Goal: Find contact information: Find contact information

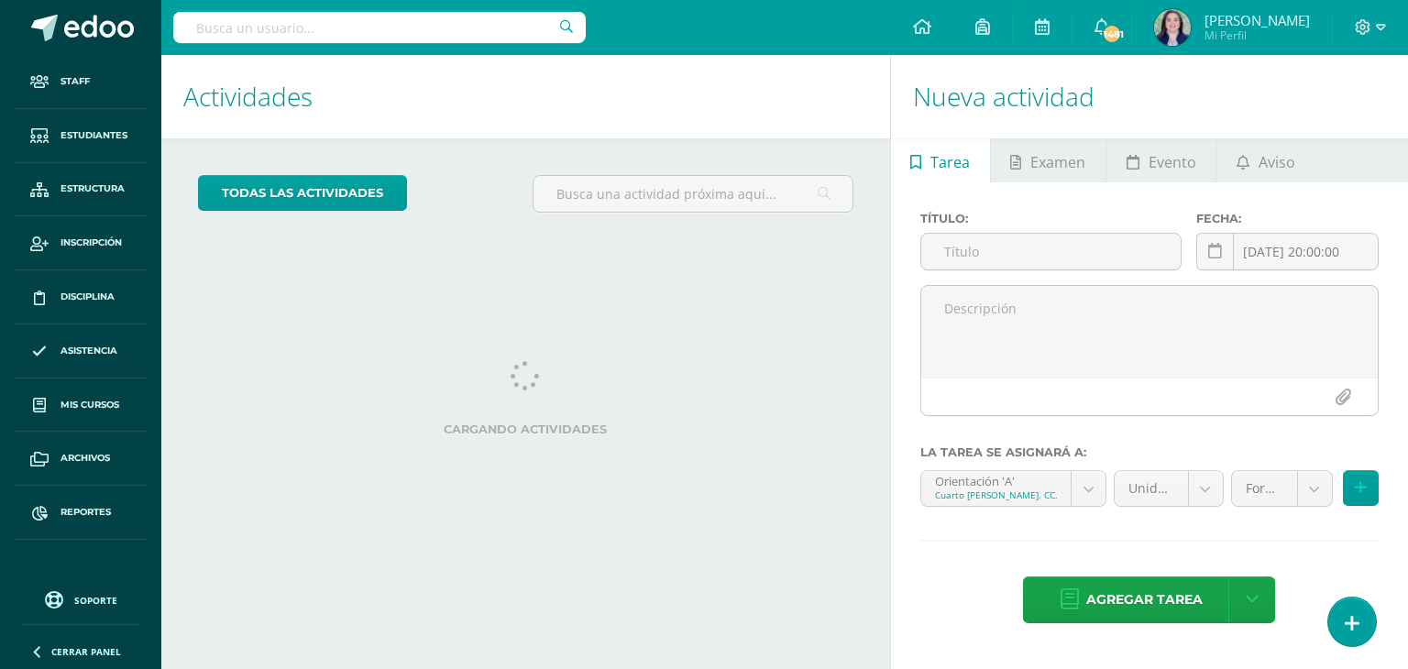
click at [304, 30] on input "text" at bounding box center [379, 27] width 413 height 31
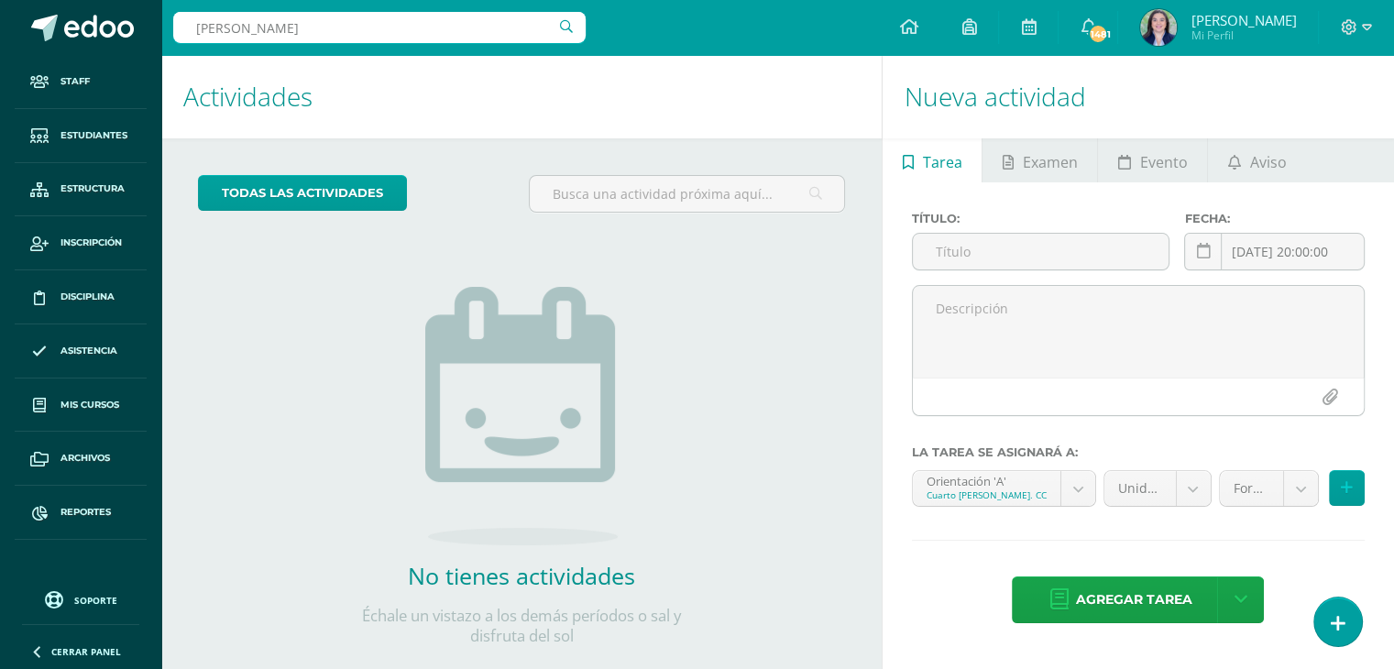
type input "alison palencia"
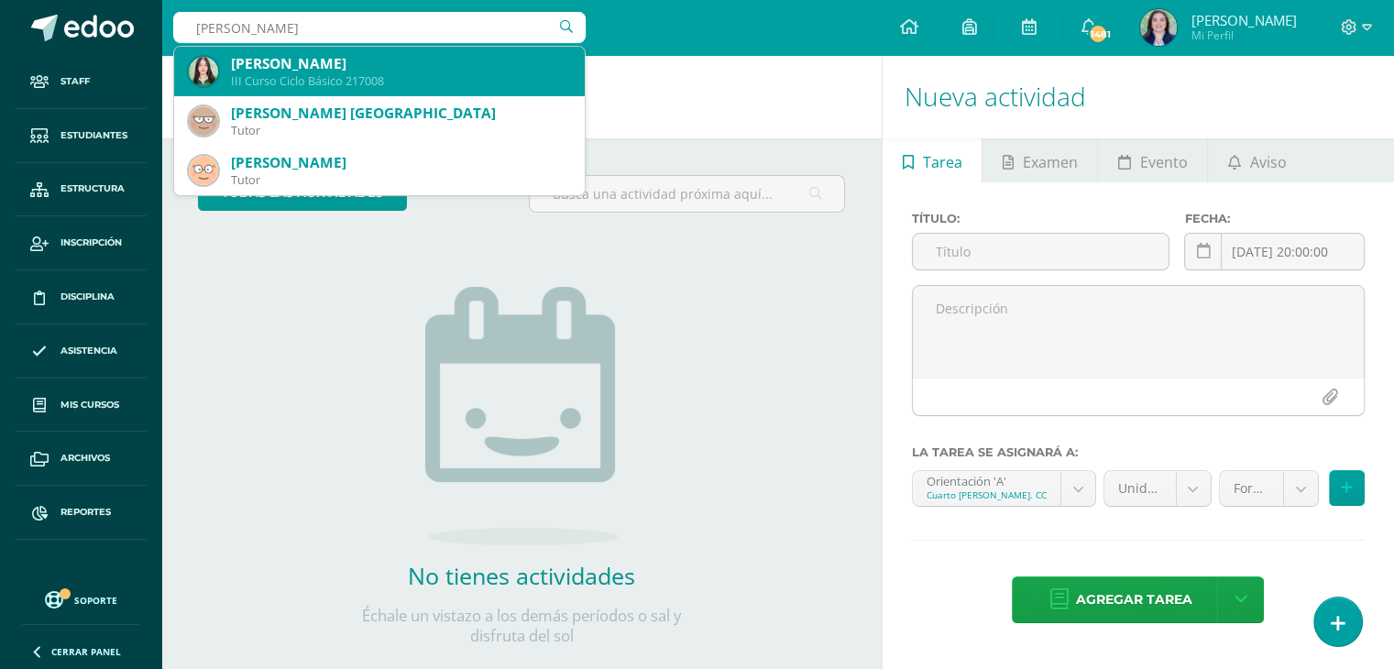
click at [305, 82] on div "III Curso Ciclo Básico 217008" at bounding box center [400, 81] width 339 height 16
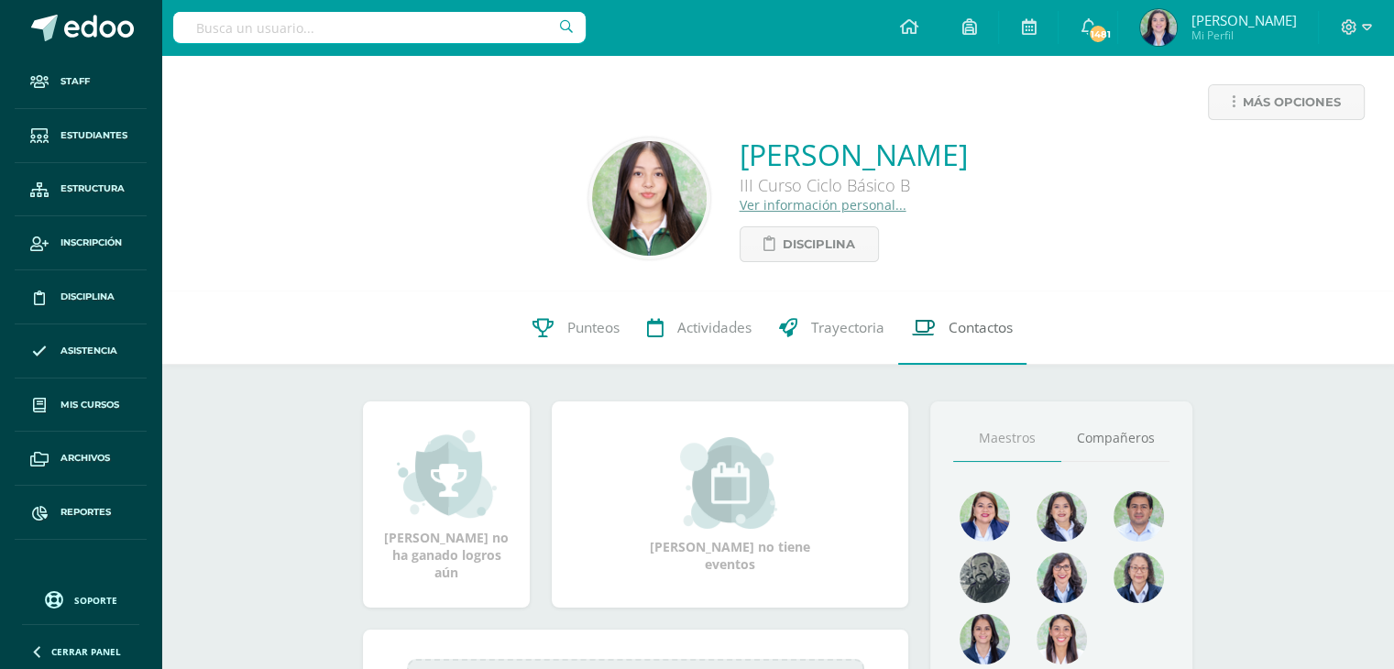
click at [994, 337] on span "Contactos" at bounding box center [981, 327] width 64 height 19
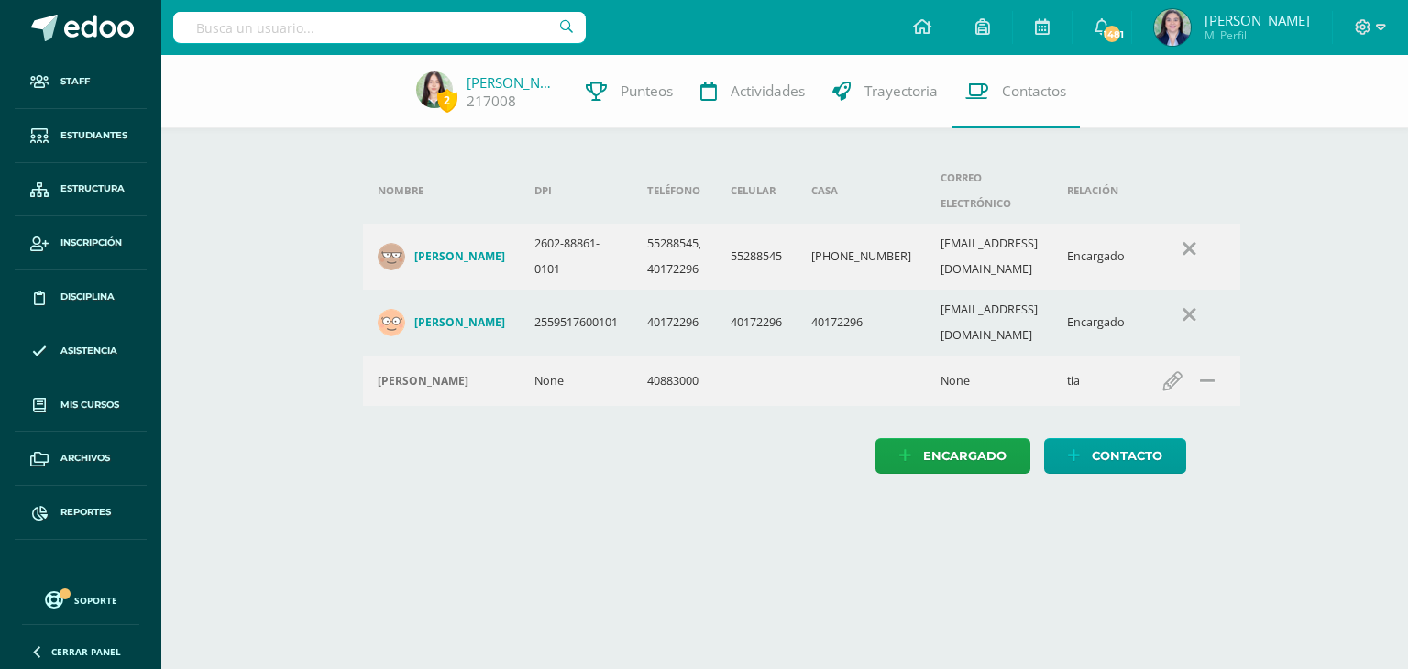
click at [447, 315] on h4 "[PERSON_NAME]" at bounding box center [459, 322] width 91 height 15
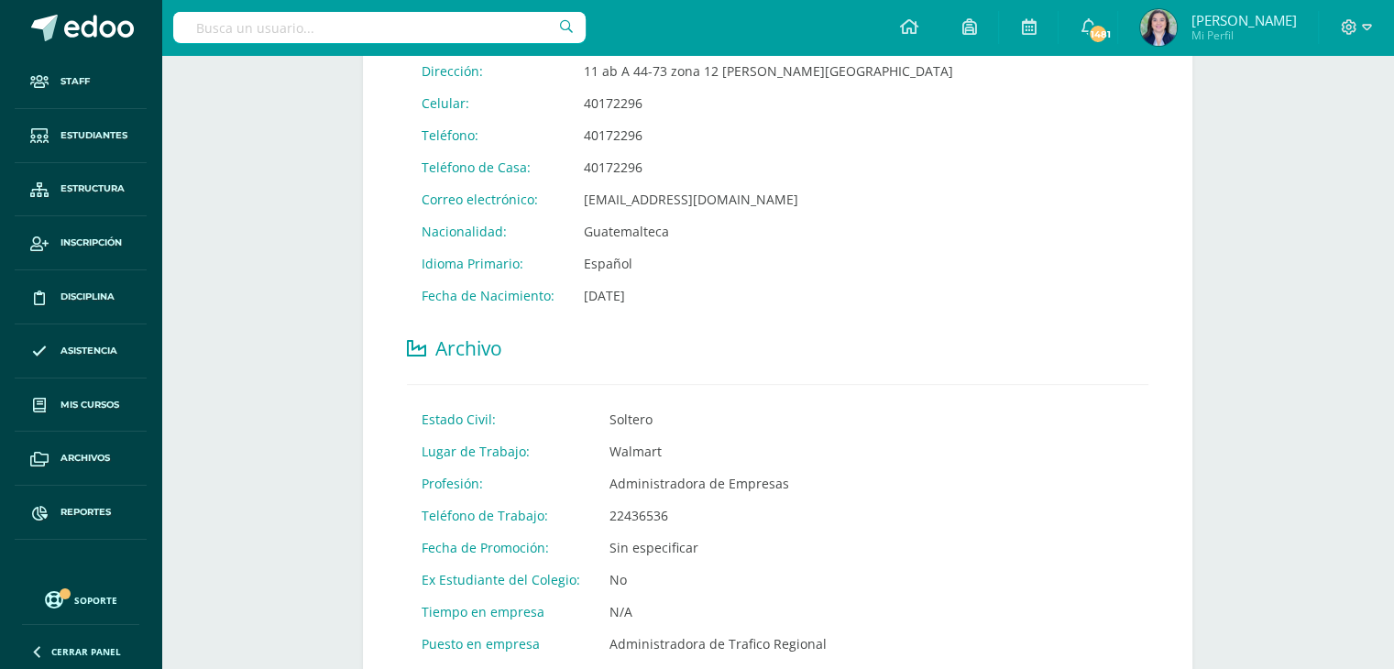
scroll to position [523, 0]
